Goal: Information Seeking & Learning: Learn about a topic

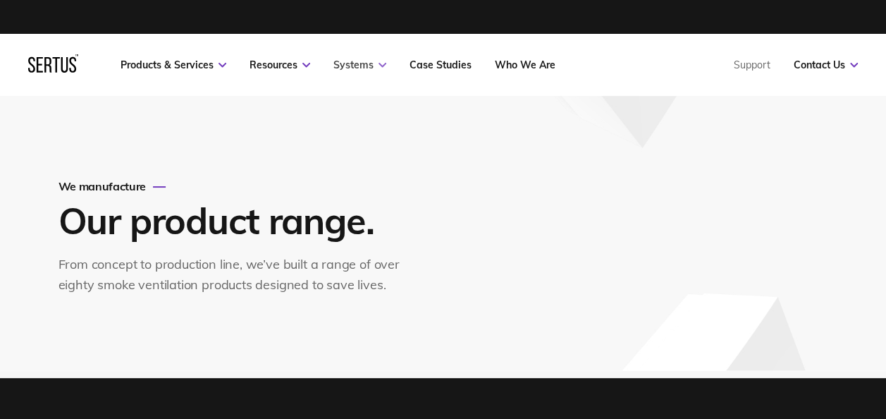
click at [364, 63] on link "Systems" at bounding box center [359, 64] width 53 height 13
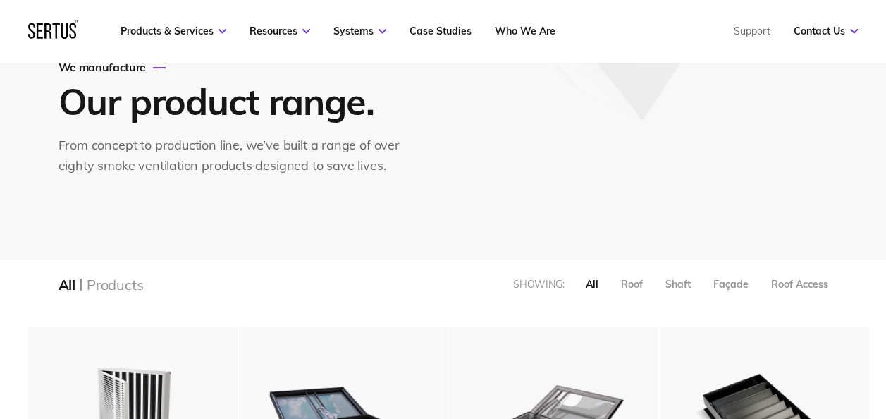
scroll to position [141, 0]
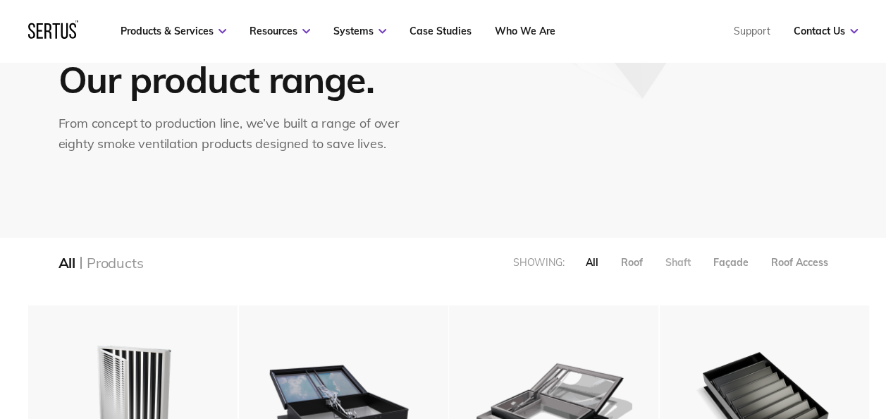
click at [673, 259] on div "Shaft" at bounding box center [677, 262] width 25 height 13
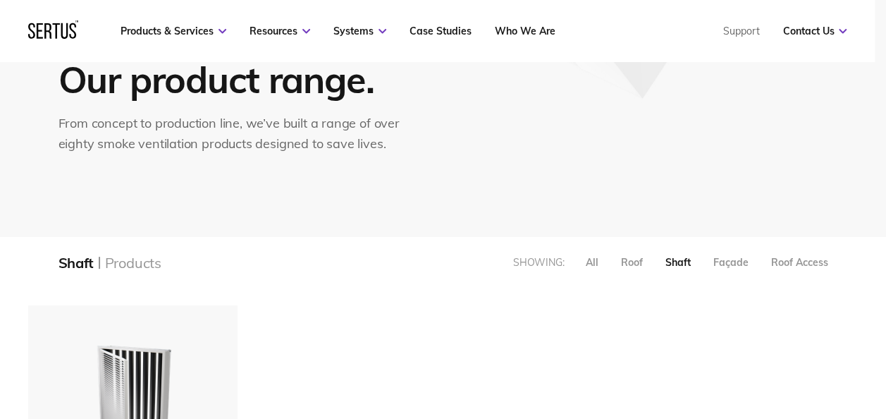
scroll to position [317, 851]
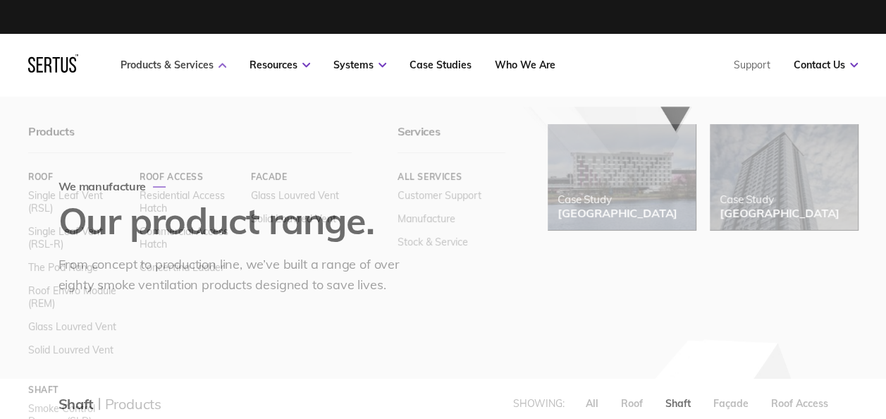
click at [175, 65] on link "Products & Services" at bounding box center [173, 64] width 106 height 13
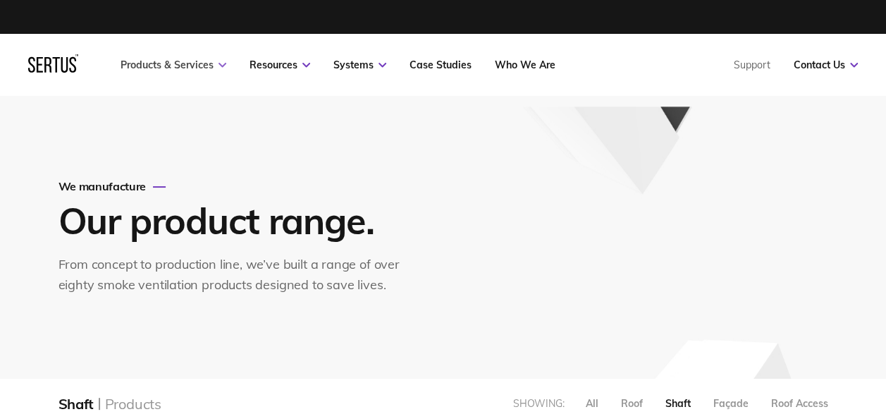
click at [175, 65] on link "Products & Services" at bounding box center [173, 64] width 106 height 13
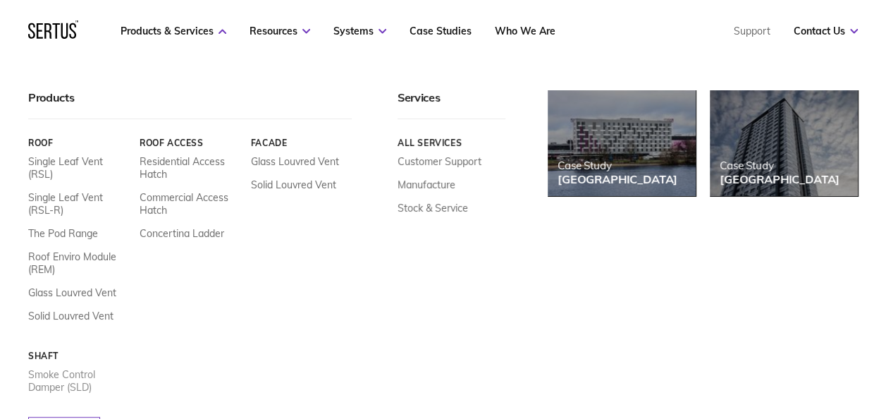
click at [75, 393] on link "Smoke Control Damper (SLD)" at bounding box center [78, 380] width 101 height 25
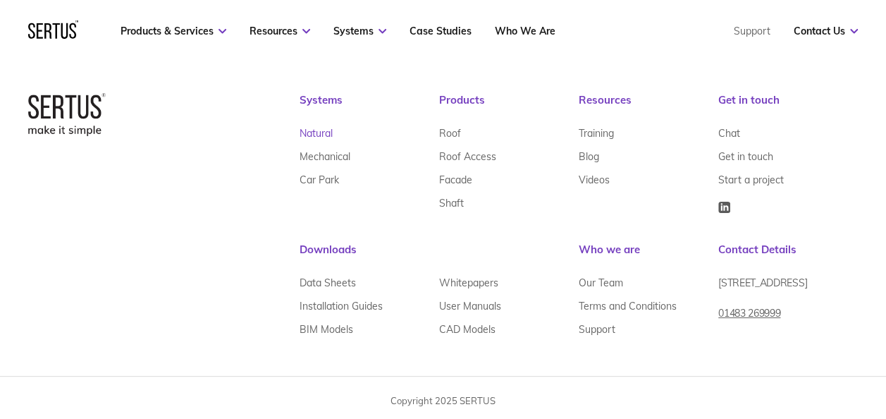
click at [321, 144] on link "Natural" at bounding box center [315, 132] width 33 height 23
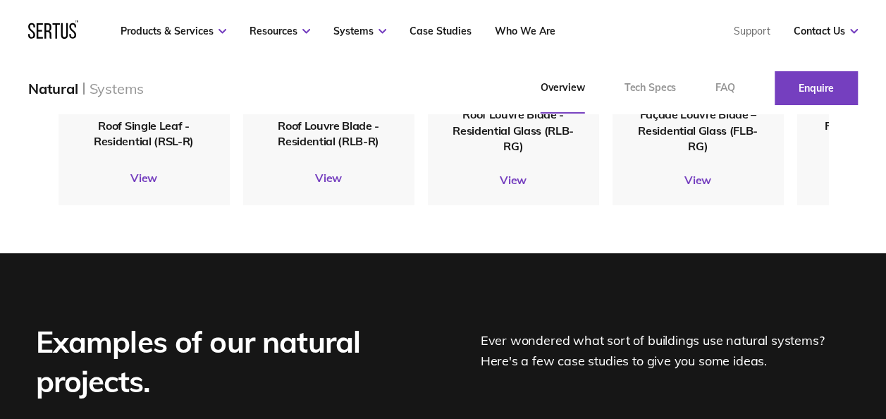
scroll to position [1583, 0]
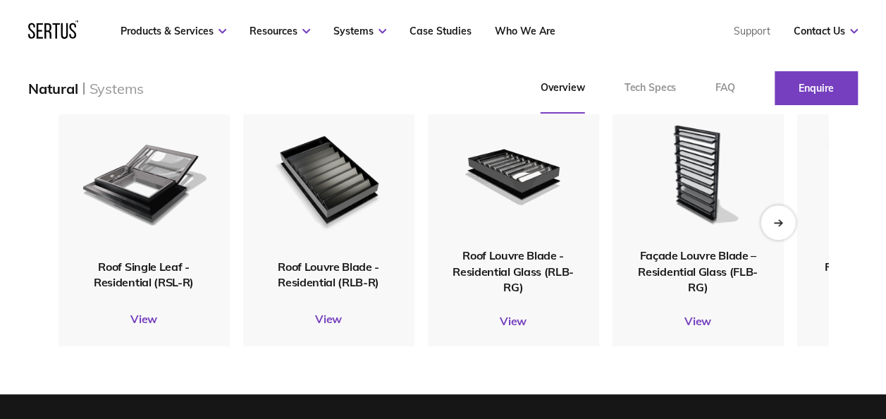
click at [785, 225] on div "Next slide" at bounding box center [777, 222] width 35 height 35
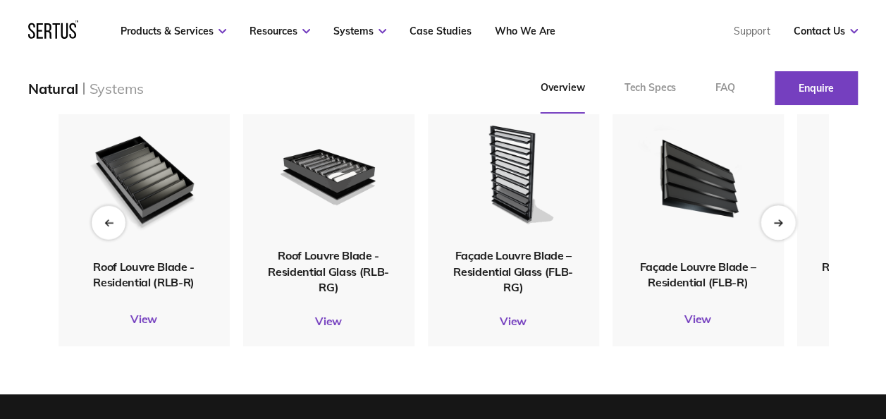
click at [785, 223] on div "Next slide" at bounding box center [777, 222] width 35 height 35
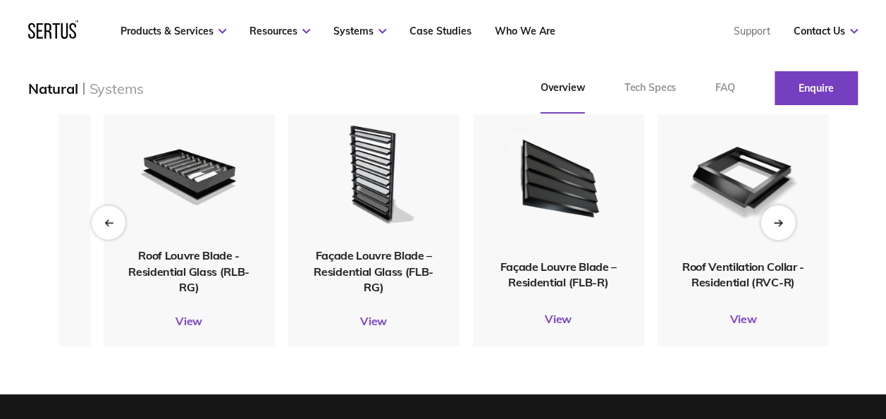
click at [785, 223] on div "Next slide" at bounding box center [777, 222] width 35 height 35
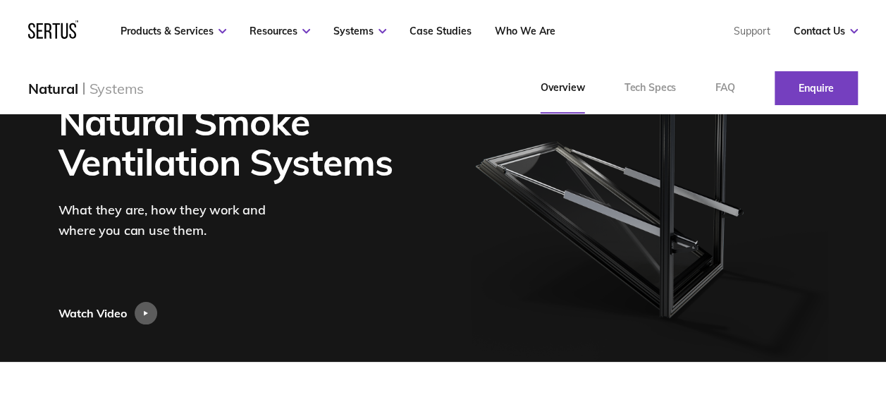
scroll to position [0, 0]
